Goal: Find specific page/section

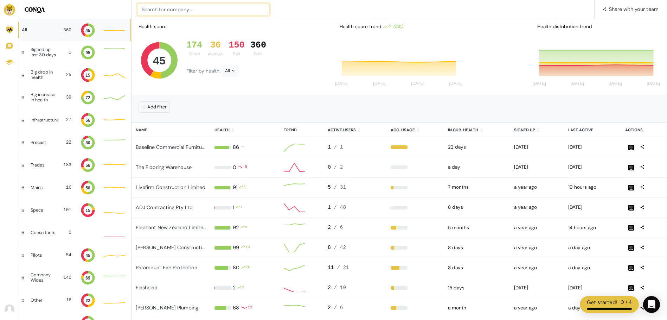
click at [213, 6] on input at bounding box center [203, 9] width 133 height 13
type input "V"
type input "B."
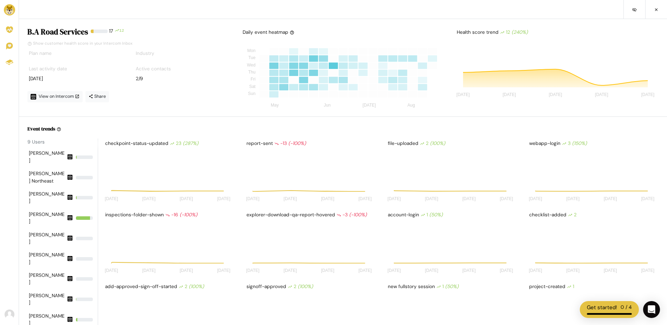
scroll to position [56, 126]
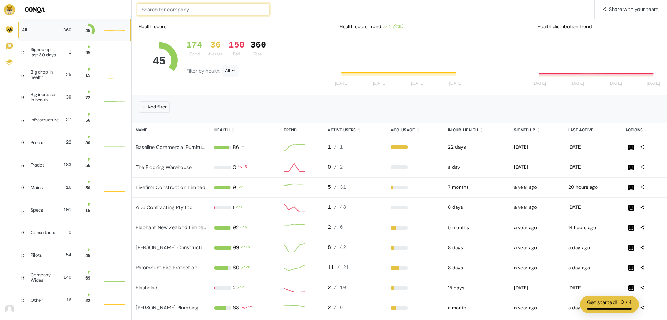
click at [163, 14] on input at bounding box center [203, 9] width 133 height 13
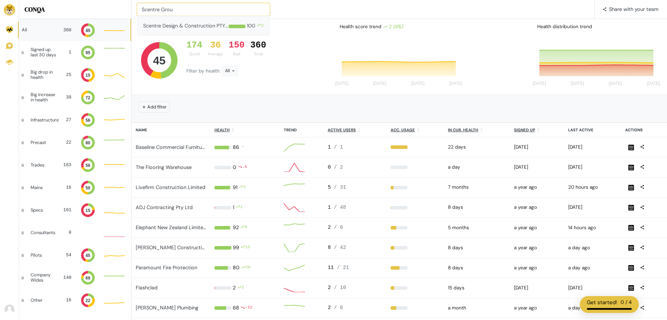
type input "Scentre Grou"
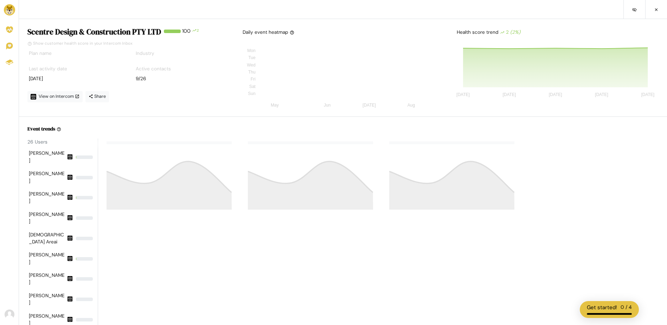
drag, startPoint x: 170, startPoint y: 66, endPoint x: 212, endPoint y: 62, distance: 42.4
click at [212, 62] on div "Industry" at bounding box center [182, 54] width 96 height 15
